Goal: Information Seeking & Learning: Learn about a topic

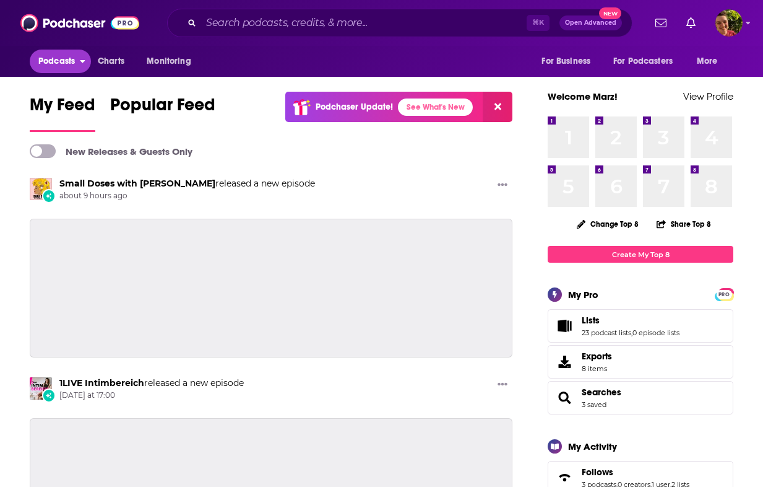
click at [70, 61] on span "Podcasts" at bounding box center [56, 61] width 37 height 17
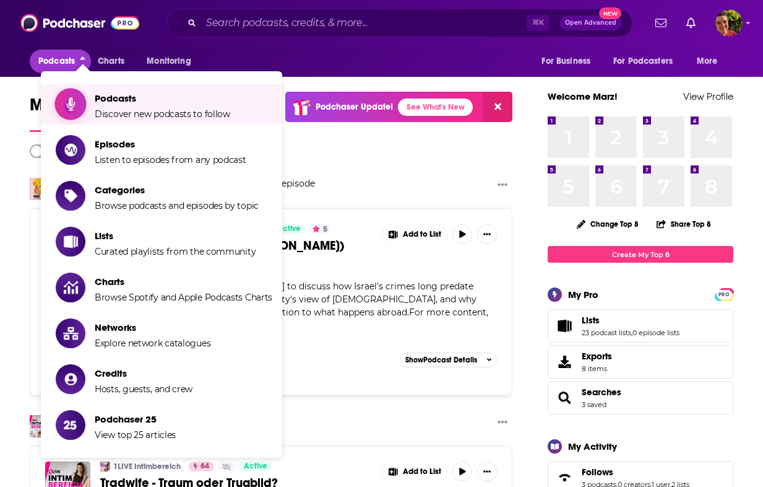
click at [102, 110] on span "Discover new podcasts to follow" at bounding box center [163, 113] width 136 height 11
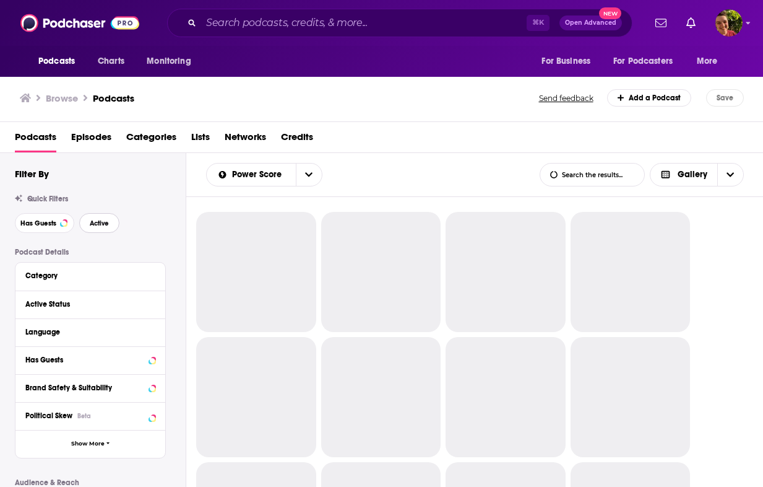
click at [96, 224] on span "Active" at bounding box center [99, 223] width 19 height 7
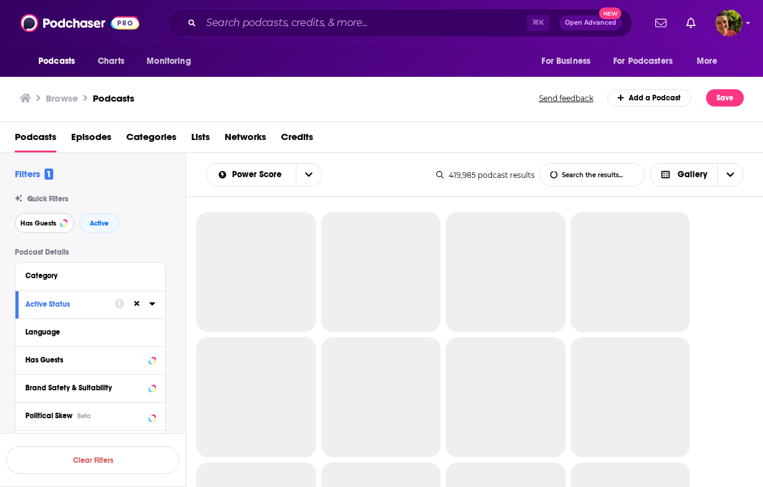
click at [50, 228] on button "Has Guests" at bounding box center [44, 223] width 59 height 20
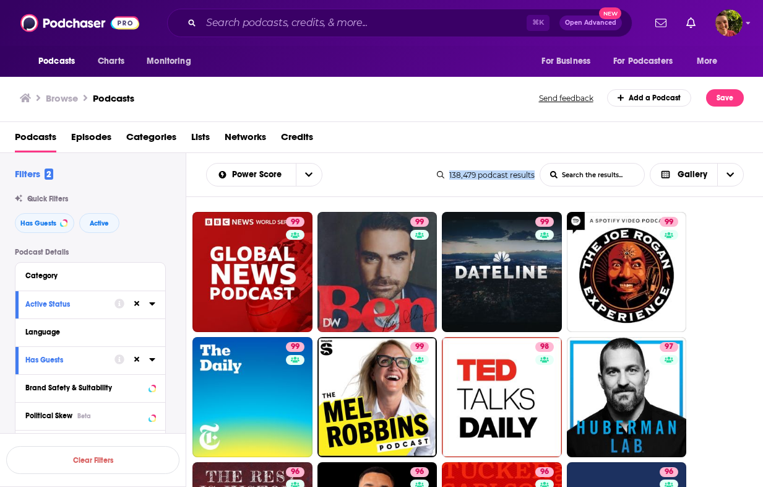
drag, startPoint x: 448, startPoint y: 173, endPoint x: 534, endPoint y: 174, distance: 86.7
click at [534, 174] on div "138,479 podcast results" at bounding box center [486, 174] width 98 height 9
click at [56, 228] on button "Has Guests" at bounding box center [44, 223] width 59 height 20
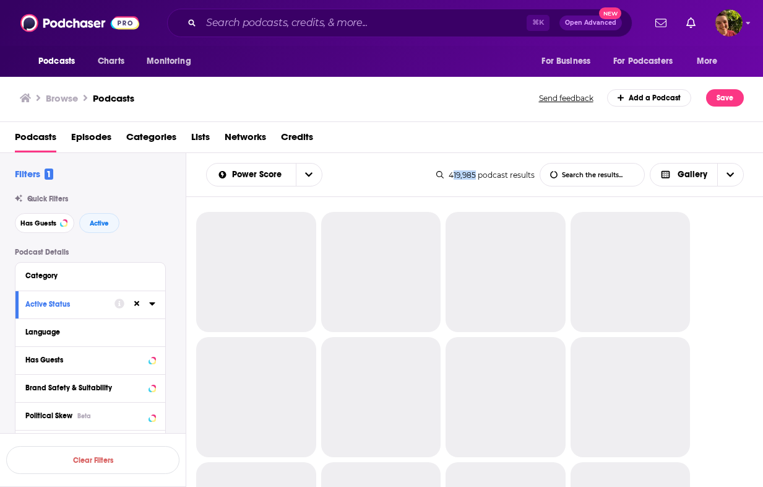
drag, startPoint x: 453, startPoint y: 176, endPoint x: 477, endPoint y: 177, distance: 24.2
click at [477, 177] on div "419,985 podcast results" at bounding box center [486, 174] width 98 height 9
click at [476, 177] on div "419,985 podcast results" at bounding box center [486, 174] width 98 height 9
drag, startPoint x: 455, startPoint y: 177, endPoint x: 476, endPoint y: 178, distance: 20.4
click at [476, 178] on div "419,985 podcast results" at bounding box center [486, 174] width 98 height 9
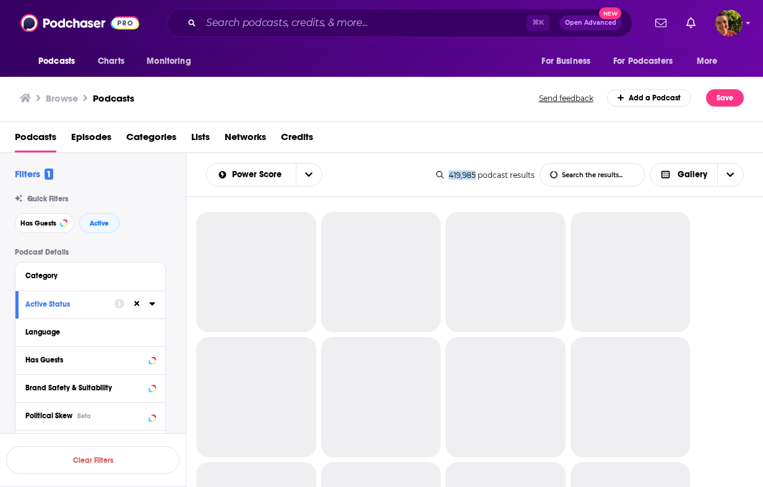
copy div "419,985"
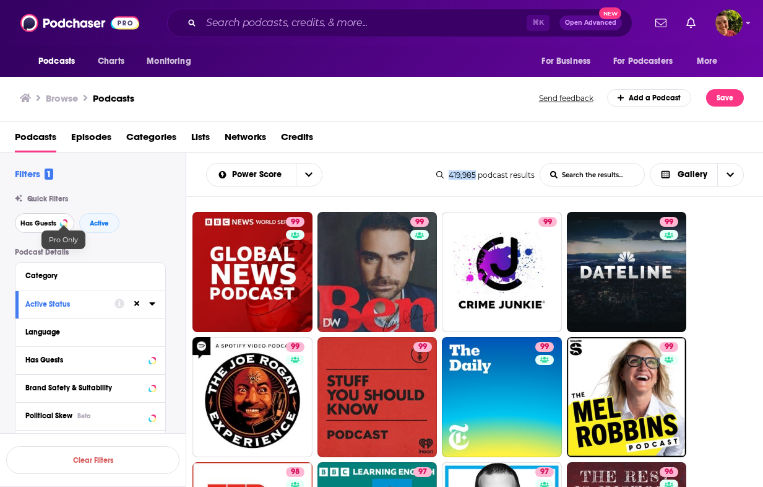
click at [64, 224] on div at bounding box center [63, 222] width 5 height 5
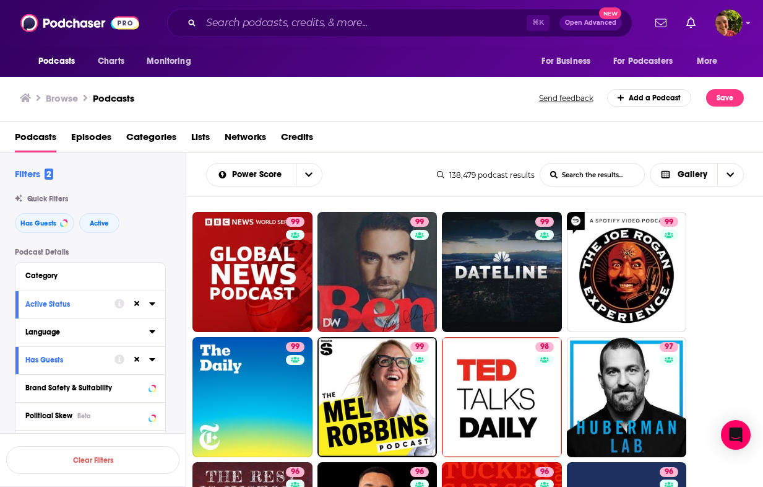
click at [84, 338] on button "Language" at bounding box center [87, 331] width 124 height 15
click at [63, 374] on span "English" at bounding box center [53, 373] width 25 height 9
click at [30, 377] on input "multiSelectOption-en-0" at bounding box center [30, 377] width 0 height 0
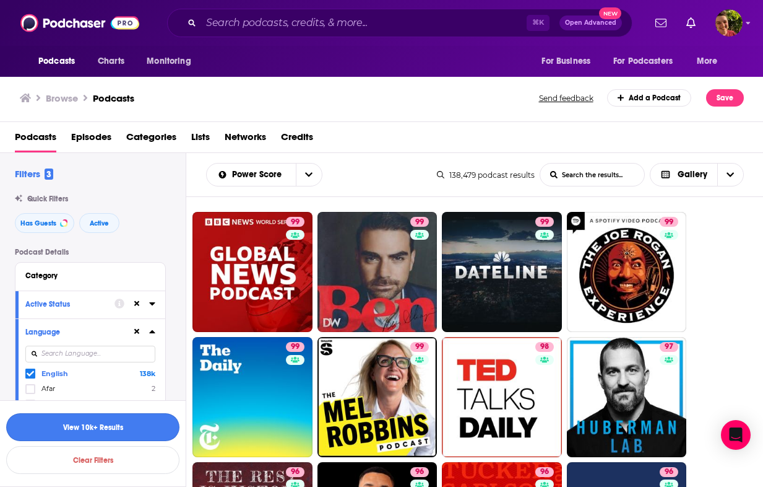
click at [136, 433] on button "View 10k+ Results" at bounding box center [92, 427] width 173 height 28
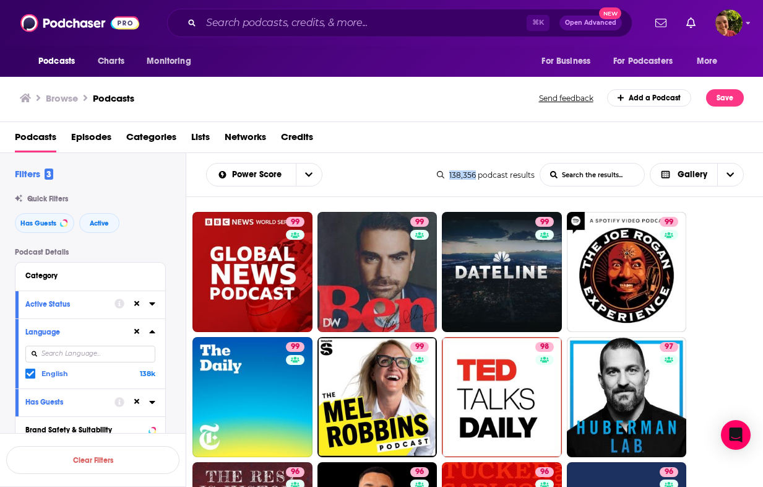
drag, startPoint x: 443, startPoint y: 157, endPoint x: 476, endPoint y: 177, distance: 39.2
click at [476, 177] on div "Power Score List Search Input Search the results... Gallery 138,356 podcast res…" at bounding box center [475, 175] width 578 height 44
copy div "138,356"
click at [51, 225] on span "Has Guests" at bounding box center [38, 223] width 36 height 7
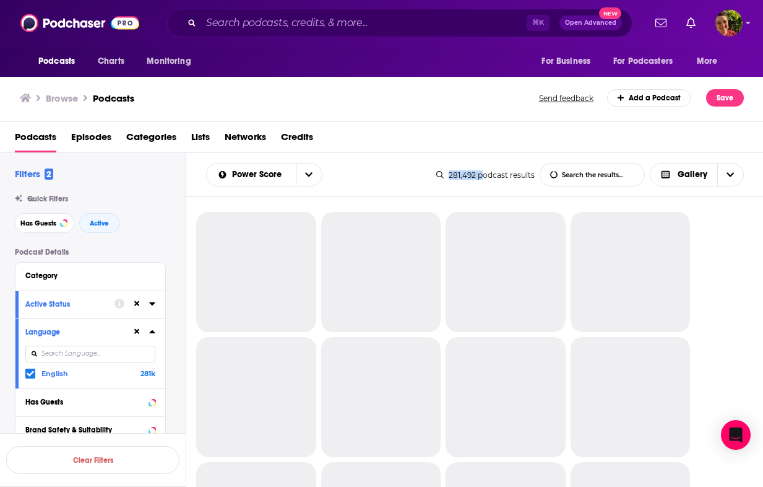
drag, startPoint x: 450, startPoint y: 175, endPoint x: 485, endPoint y: 174, distance: 34.7
click at [485, 174] on div "281,492 podcast results" at bounding box center [486, 174] width 98 height 9
copy div "281,492 p"
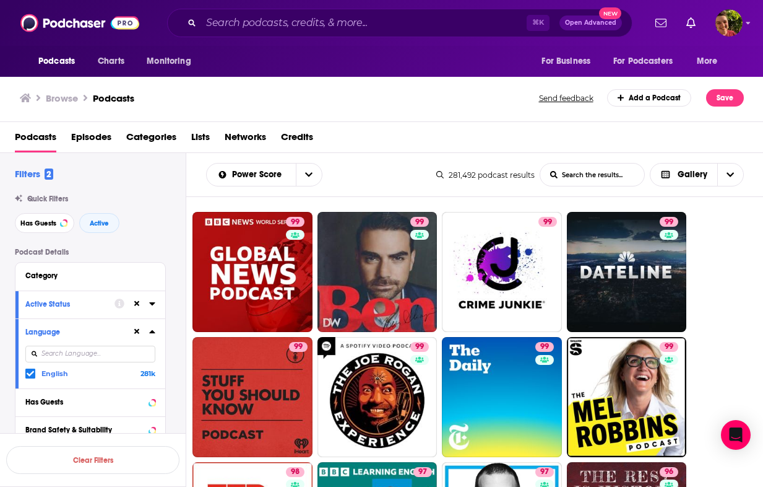
click at [571, 127] on div "Podcasts Episodes Categories Lists Networks Credits" at bounding box center [384, 139] width 739 height 25
click at [50, 219] on button "Has Guests" at bounding box center [44, 223] width 59 height 20
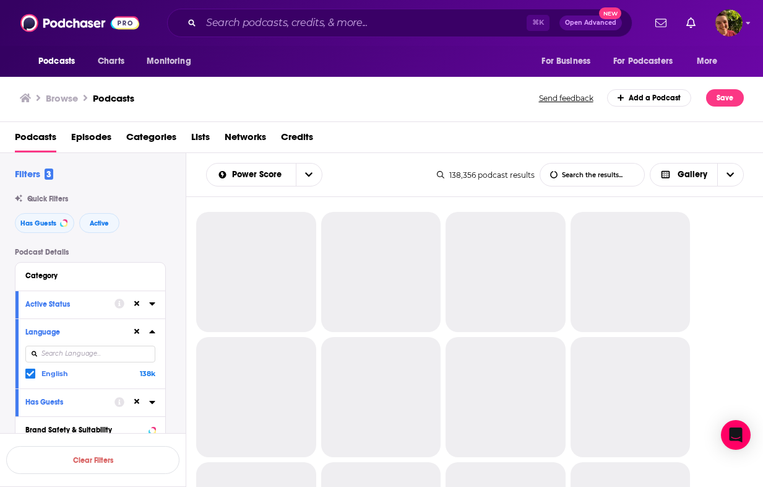
click at [456, 175] on div "138,356 podcast results" at bounding box center [486, 174] width 98 height 9
copy div "138,356"
